Goal: Check status: Check status

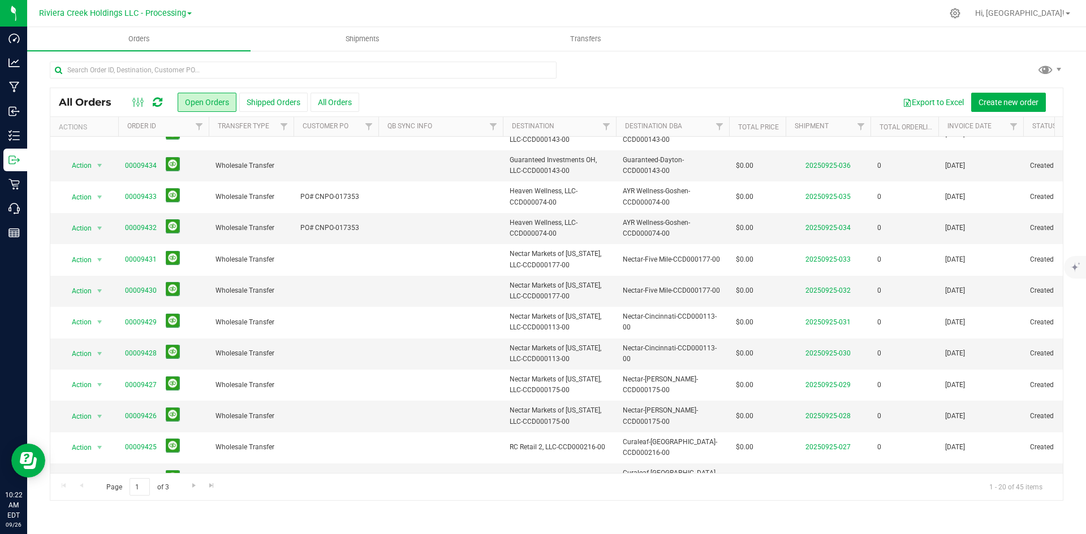
scroll to position [298, 0]
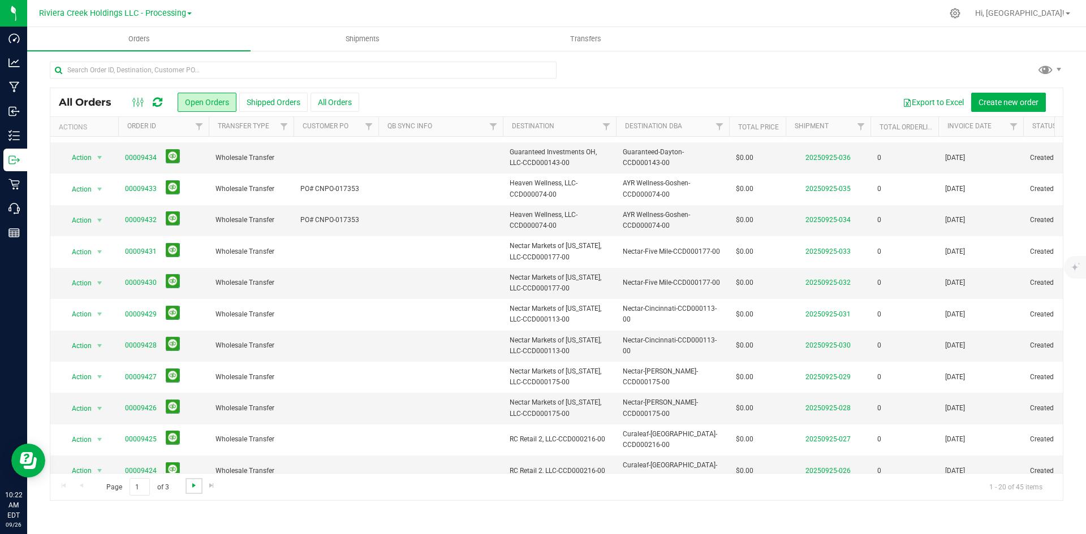
click at [196, 485] on span "Go to the next page" at bounding box center [193, 485] width 9 height 9
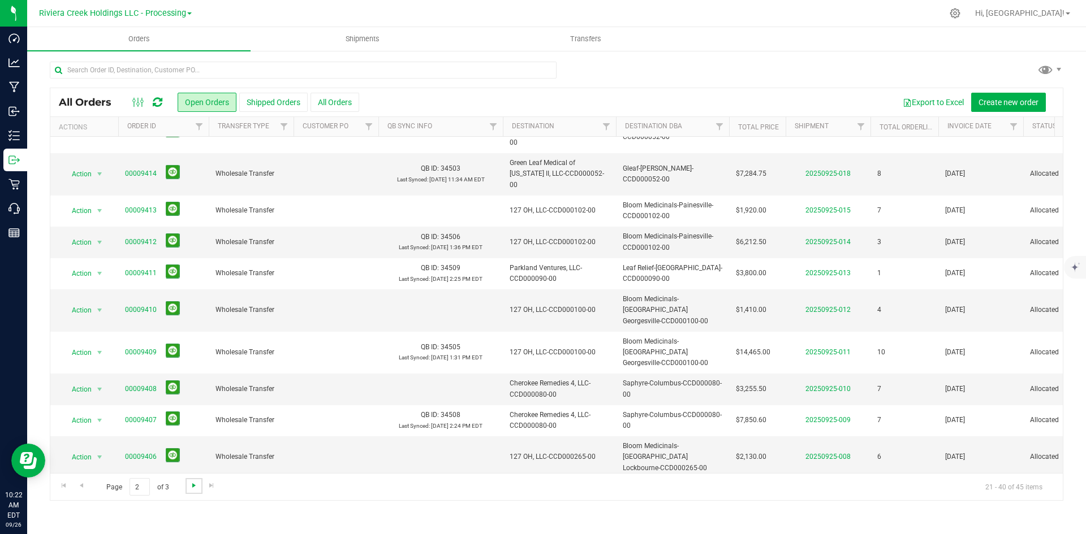
click at [189, 488] on span "Go to the next page" at bounding box center [193, 485] width 9 height 9
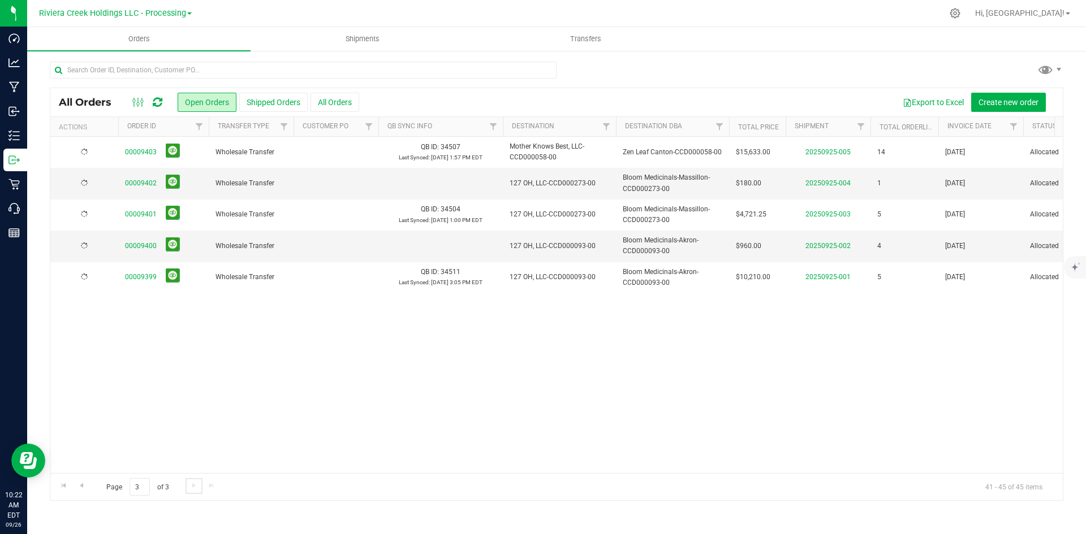
scroll to position [0, 0]
click at [86, 486] on link "Go to the previous page" at bounding box center [81, 485] width 16 height 15
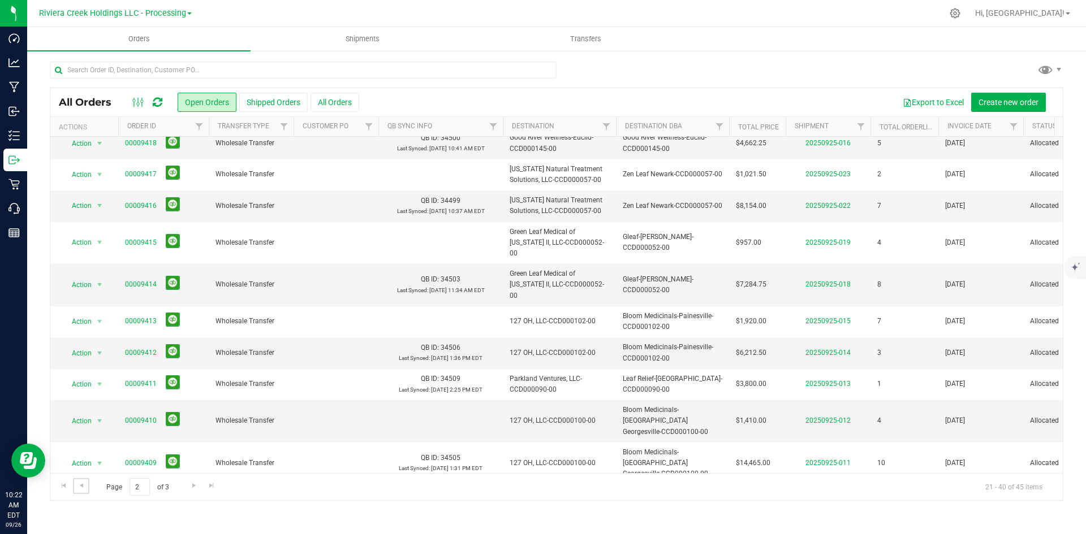
scroll to position [298, 0]
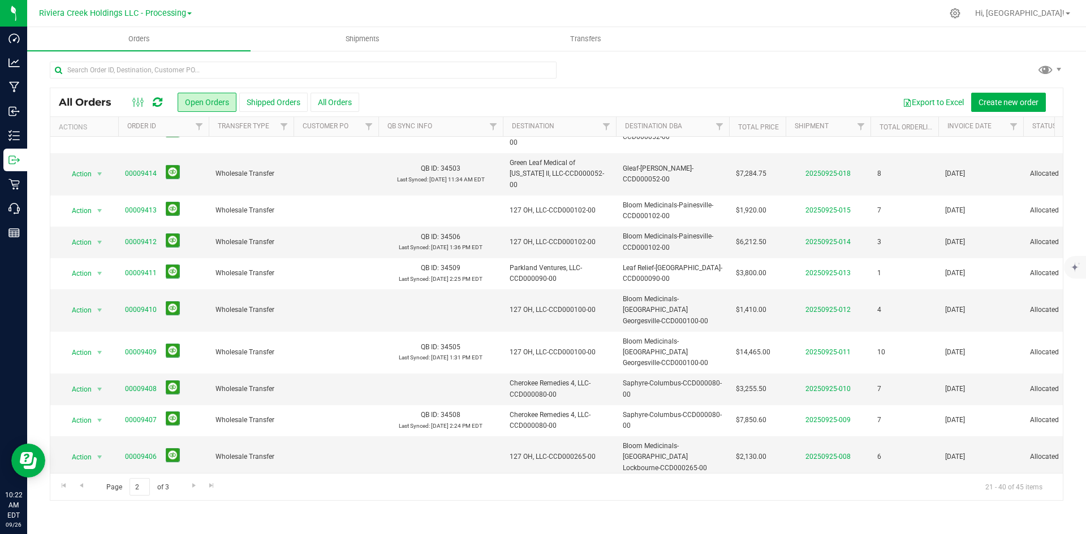
click at [416, 503] on div "All Orders Open Orders Shipped Orders All Orders Export to Excel Create new ord…" at bounding box center [556, 281] width 1058 height 463
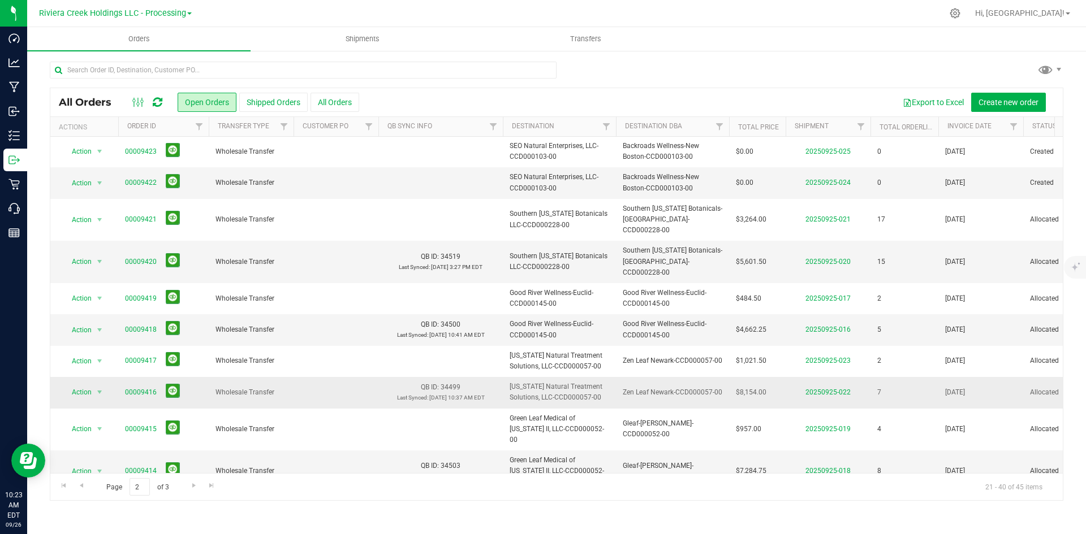
scroll to position [0, 0]
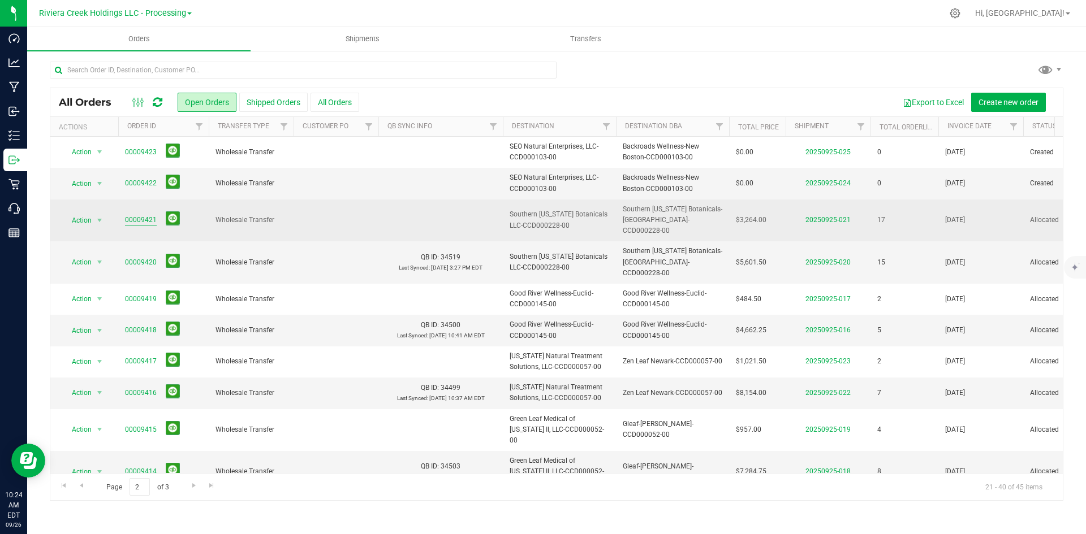
click at [152, 215] on link "00009421" at bounding box center [141, 220] width 32 height 11
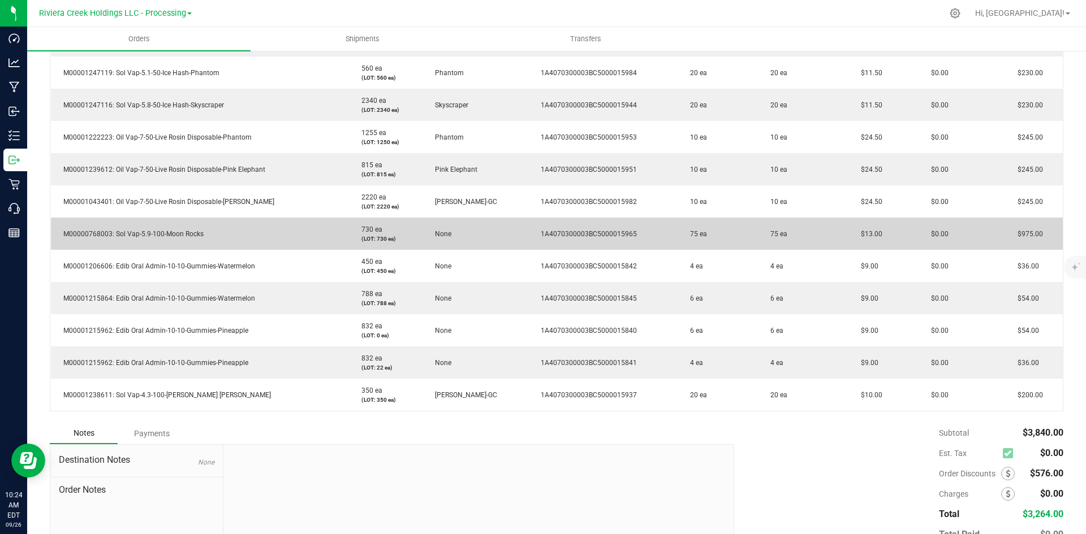
scroll to position [589, 0]
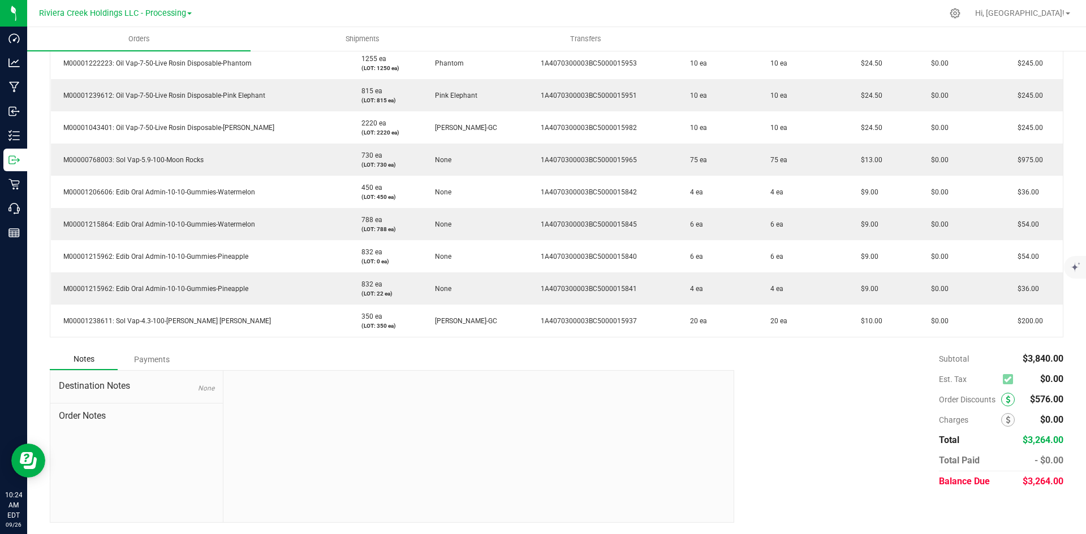
click at [1005, 398] on icon at bounding box center [1007, 400] width 5 height 8
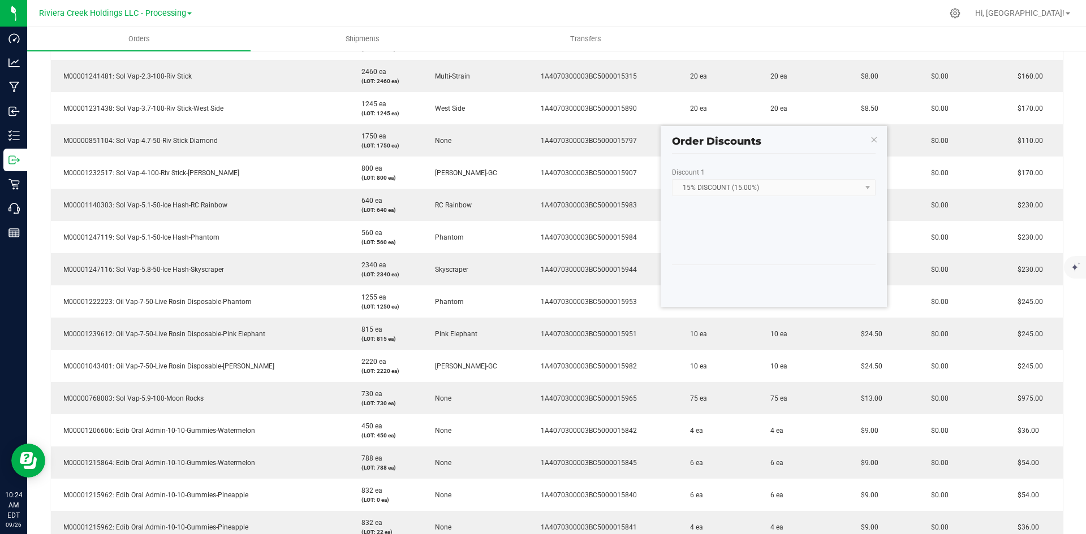
scroll to position [306, 0]
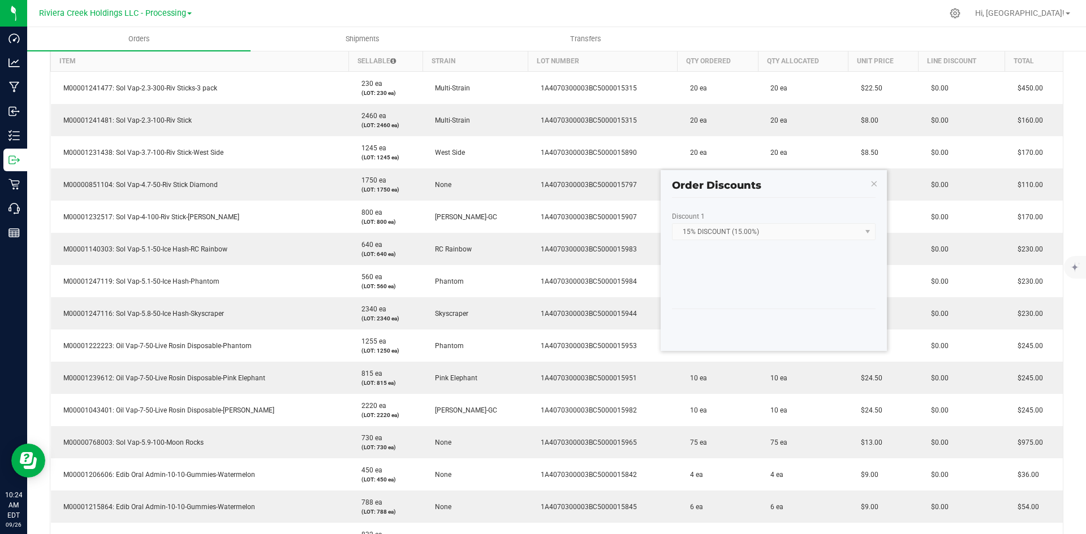
click at [881, 182] on kendo-window-titlebar "Order Discounts" at bounding box center [773, 180] width 226 height 21
click at [875, 184] on icon "button" at bounding box center [872, 183] width 8 height 14
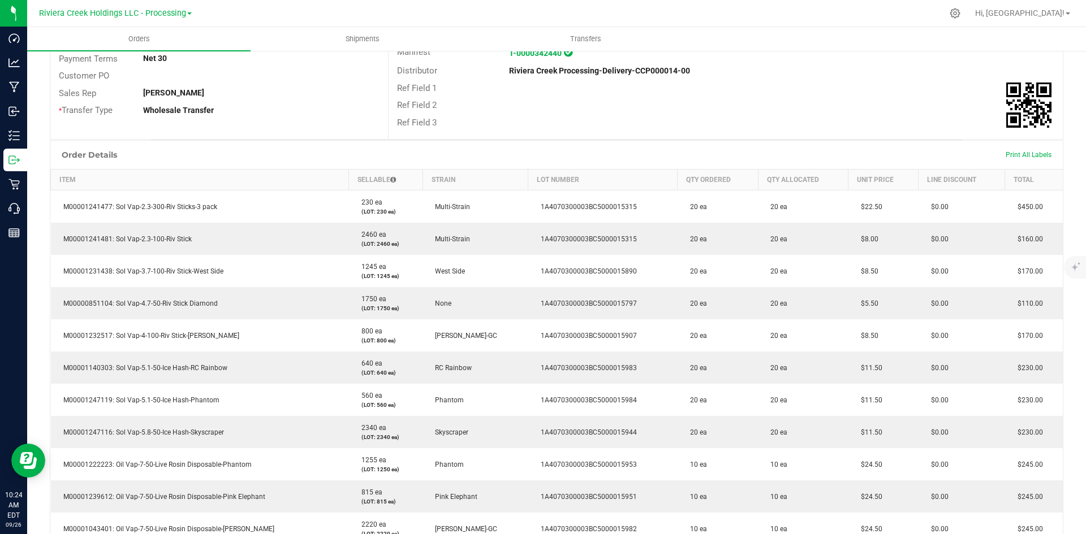
scroll to position [0, 0]
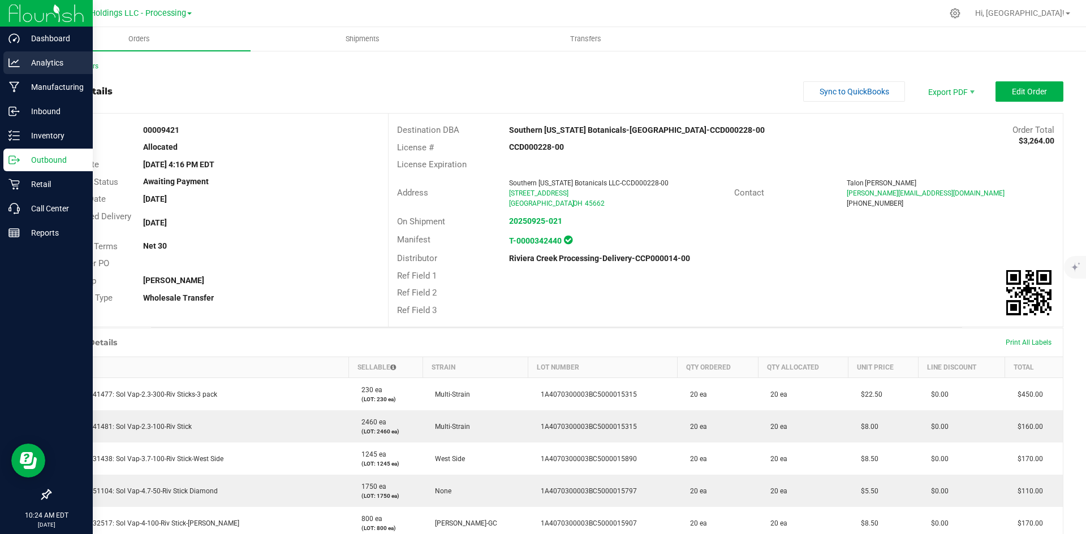
click at [35, 61] on p "Analytics" at bounding box center [54, 63] width 68 height 14
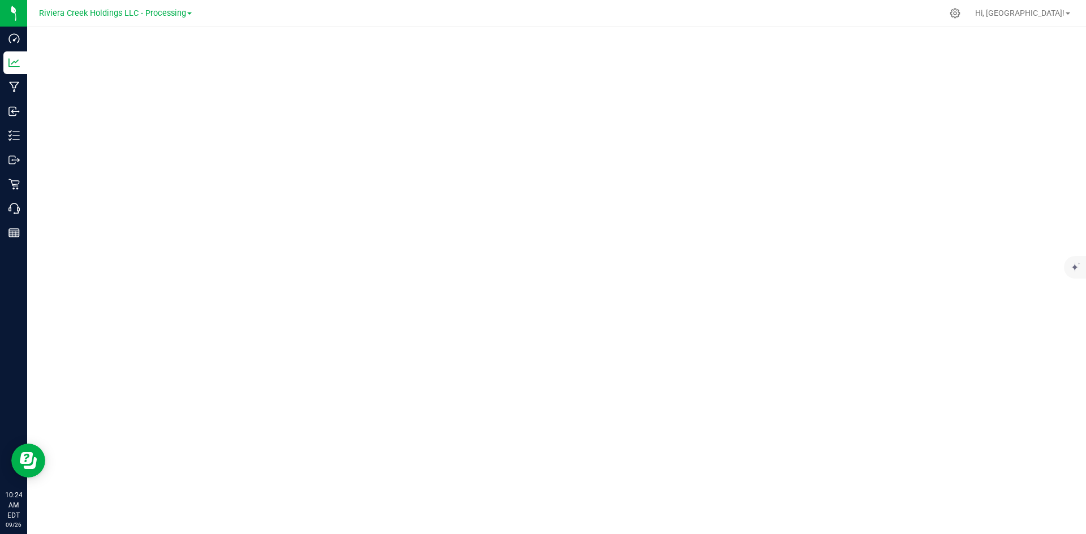
click at [861, 31] on div at bounding box center [556, 277] width 1058 height 500
click at [1057, 31] on div at bounding box center [556, 277] width 1058 height 500
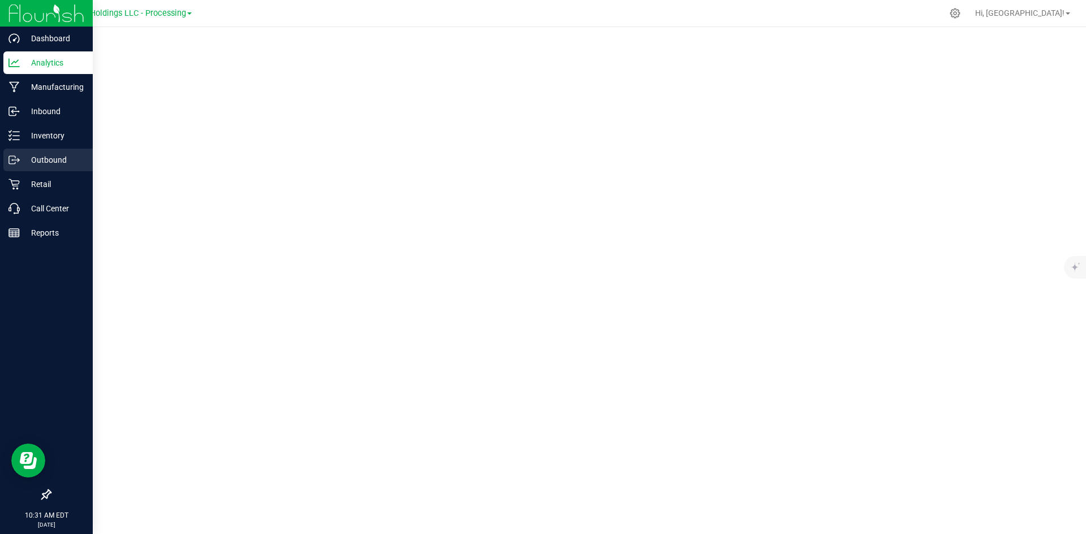
click at [35, 162] on p "Outbound" at bounding box center [54, 160] width 68 height 14
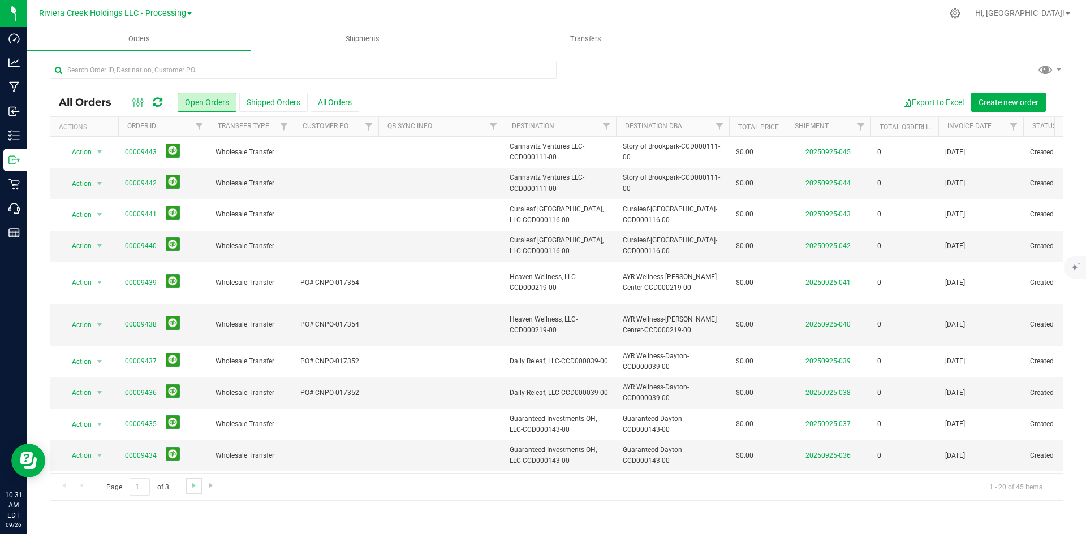
click at [185, 481] on link "Go to the next page" at bounding box center [193, 485] width 16 height 15
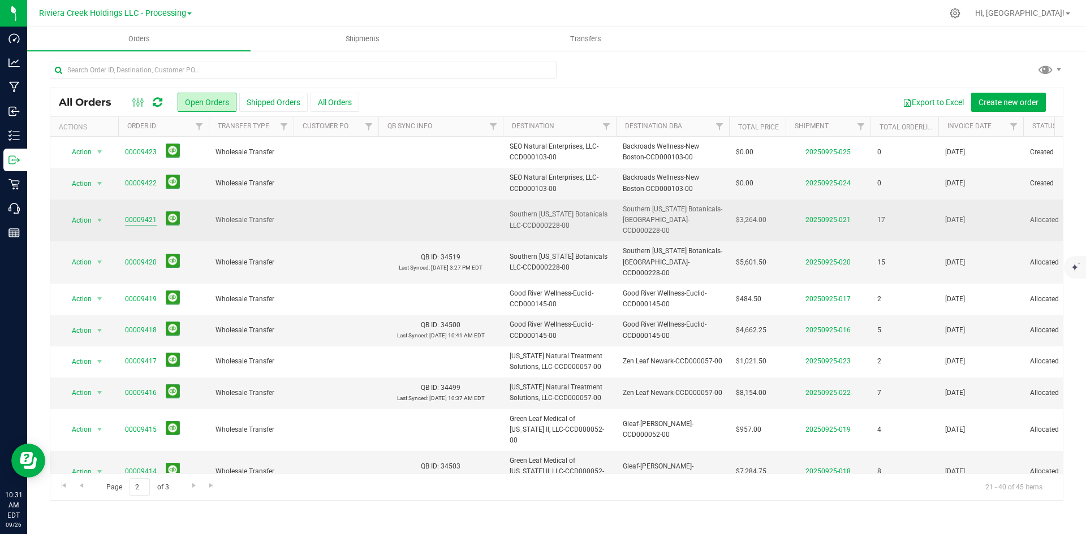
click at [132, 215] on link "00009421" at bounding box center [141, 220] width 32 height 11
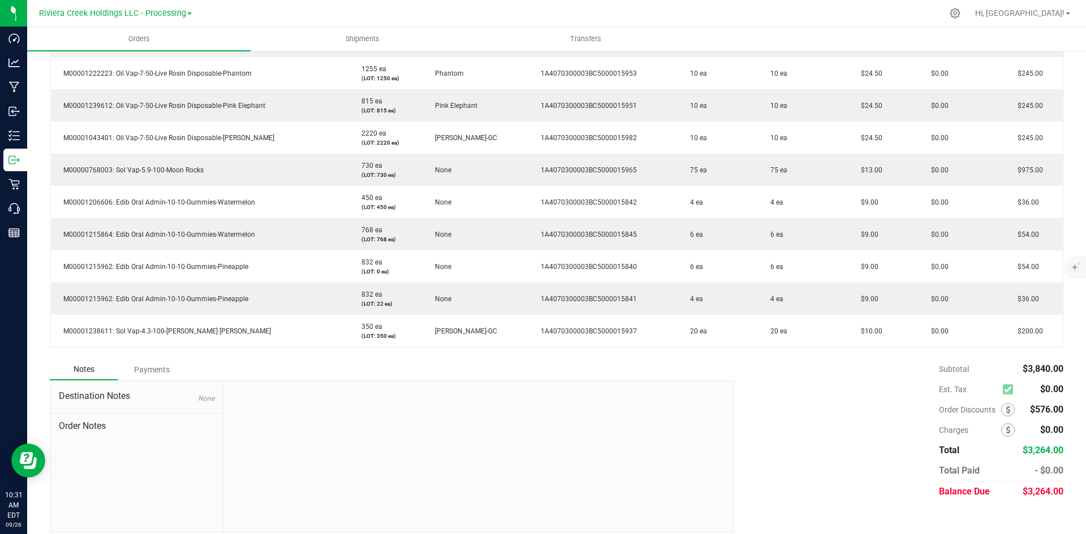
scroll to position [589, 0]
